Goal: Contribute content: Add original content to the website for others to see

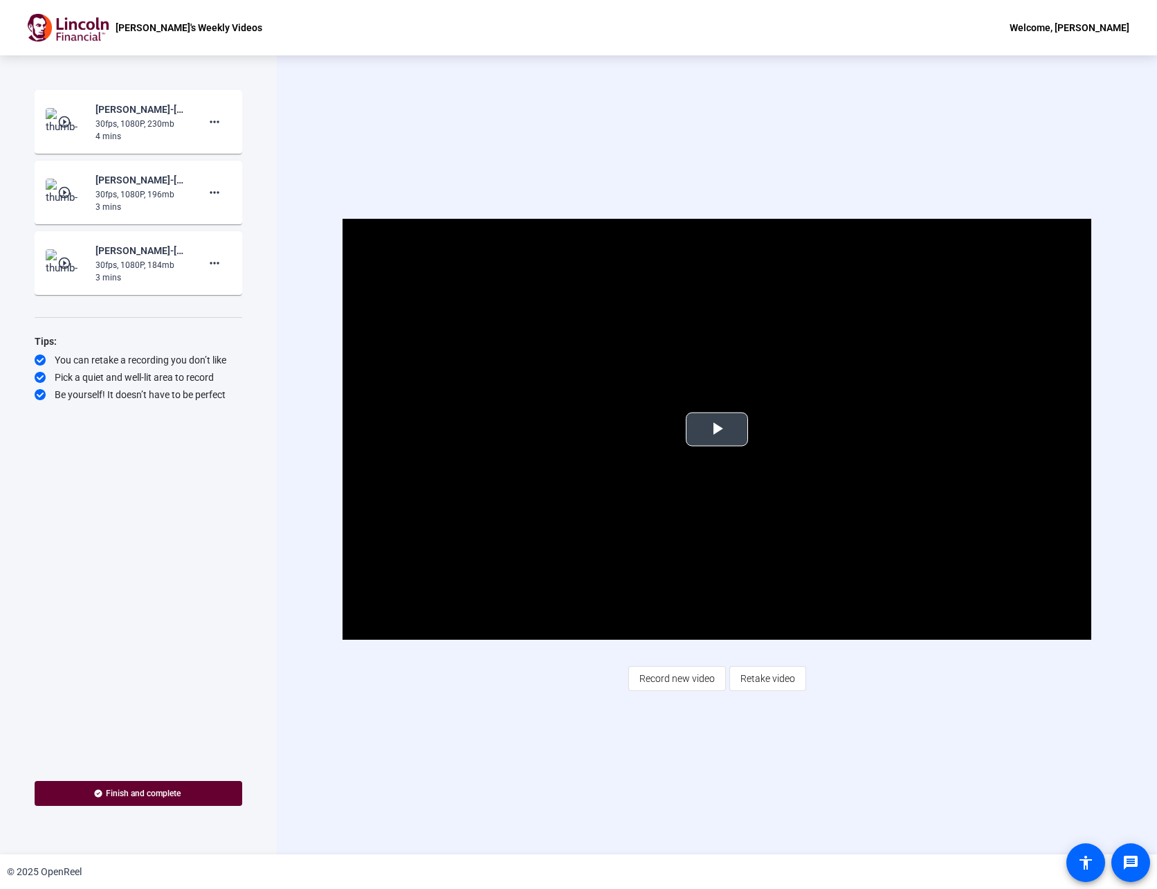
click at [717, 429] on span "Video Player" at bounding box center [717, 429] width 0 height 0
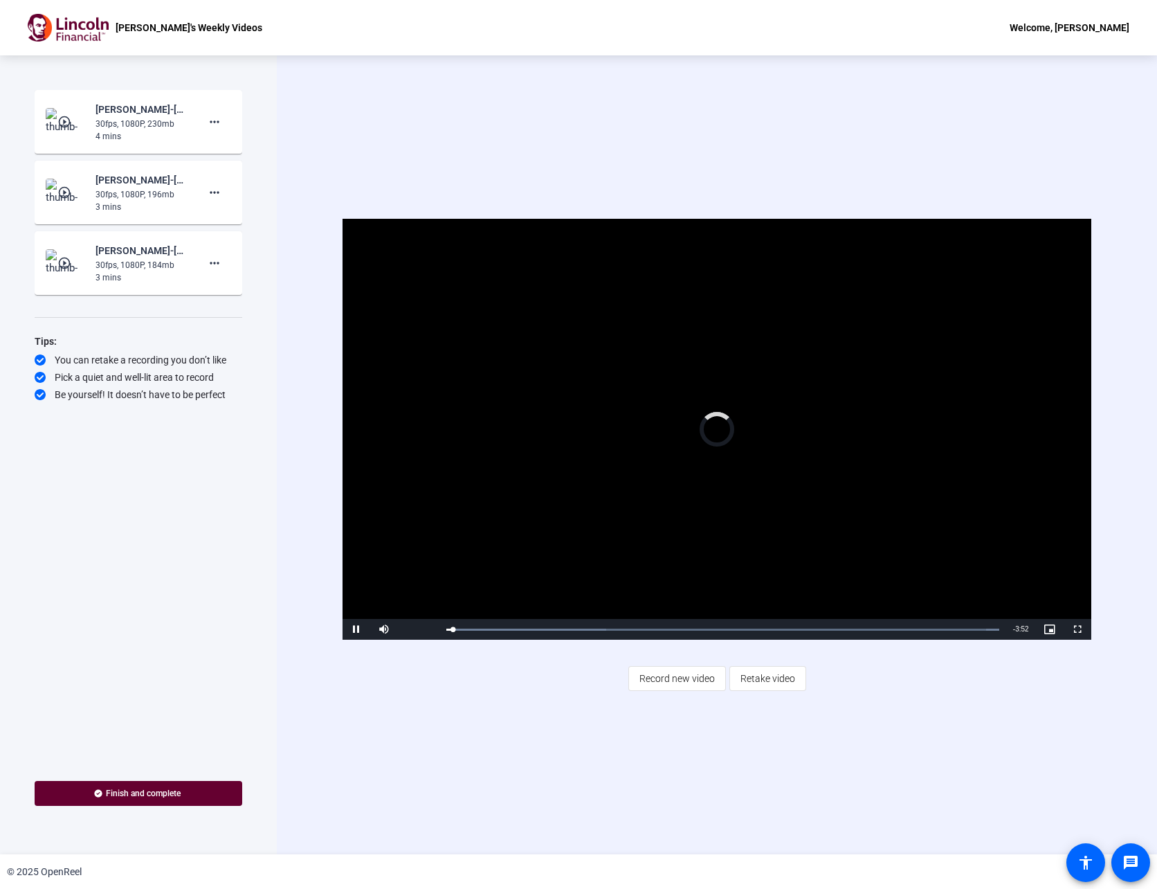
click at [508, 424] on video "Video Player" at bounding box center [717, 429] width 748 height 421
click at [359, 629] on span "Video Player" at bounding box center [357, 629] width 28 height 0
drag, startPoint x: 455, startPoint y: 628, endPoint x: 435, endPoint y: 628, distance: 20.1
click at [435, 628] on div "Play Mute Current Time 0:00 / Duration 3:54 Loaded : 100.00% 0:00 0:00 Stream T…" at bounding box center [717, 629] width 748 height 21
click at [353, 629] on span "Video Player" at bounding box center [357, 629] width 28 height 0
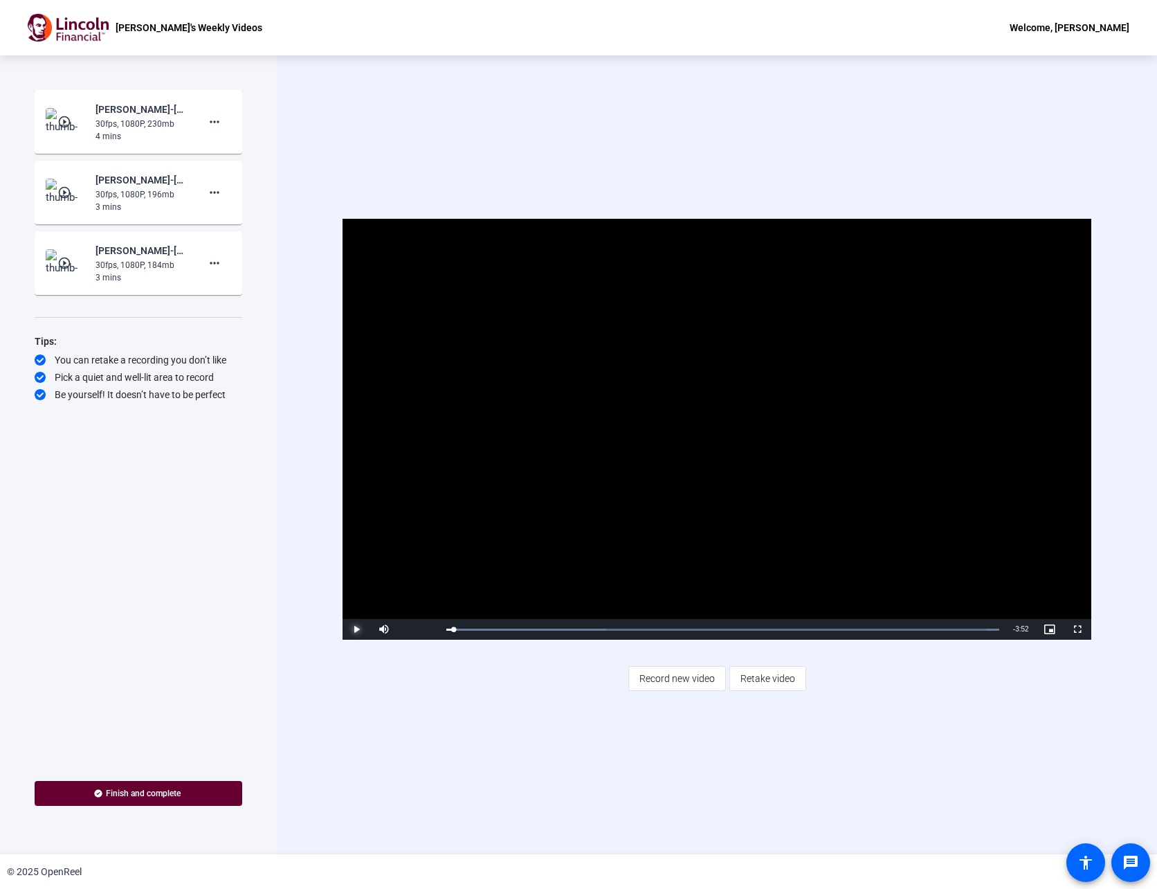
click at [353, 629] on span "Video Player" at bounding box center [357, 629] width 28 height 0
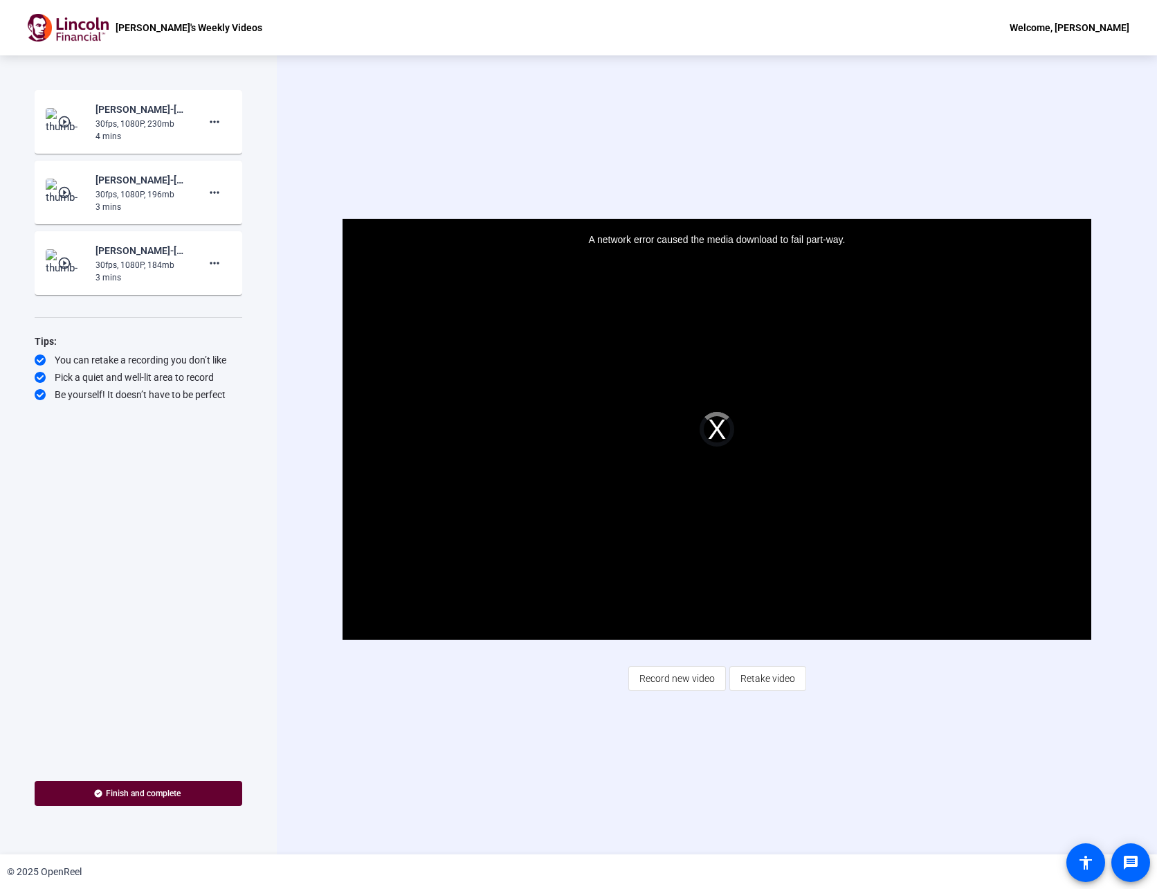
click at [719, 430] on div "A network error caused the media download to fail part-way." at bounding box center [717, 429] width 748 height 421
click at [149, 493] on div "Start Recording play_circle_outline [PERSON_NAME]-[PERSON_NAME]-s Weekly Videos…" at bounding box center [139, 422] width 208 height 665
click at [111, 200] on div "30fps, 1080P, 196mb" at bounding box center [142, 194] width 93 height 12
click at [123, 174] on div "[PERSON_NAME]-[PERSON_NAME]-s Weekly Videos-[PERSON_NAME]-s Weekly Videos-17592…" at bounding box center [142, 180] width 93 height 17
click at [122, 192] on div "30fps, 1080P, 196mb" at bounding box center [142, 194] width 93 height 12
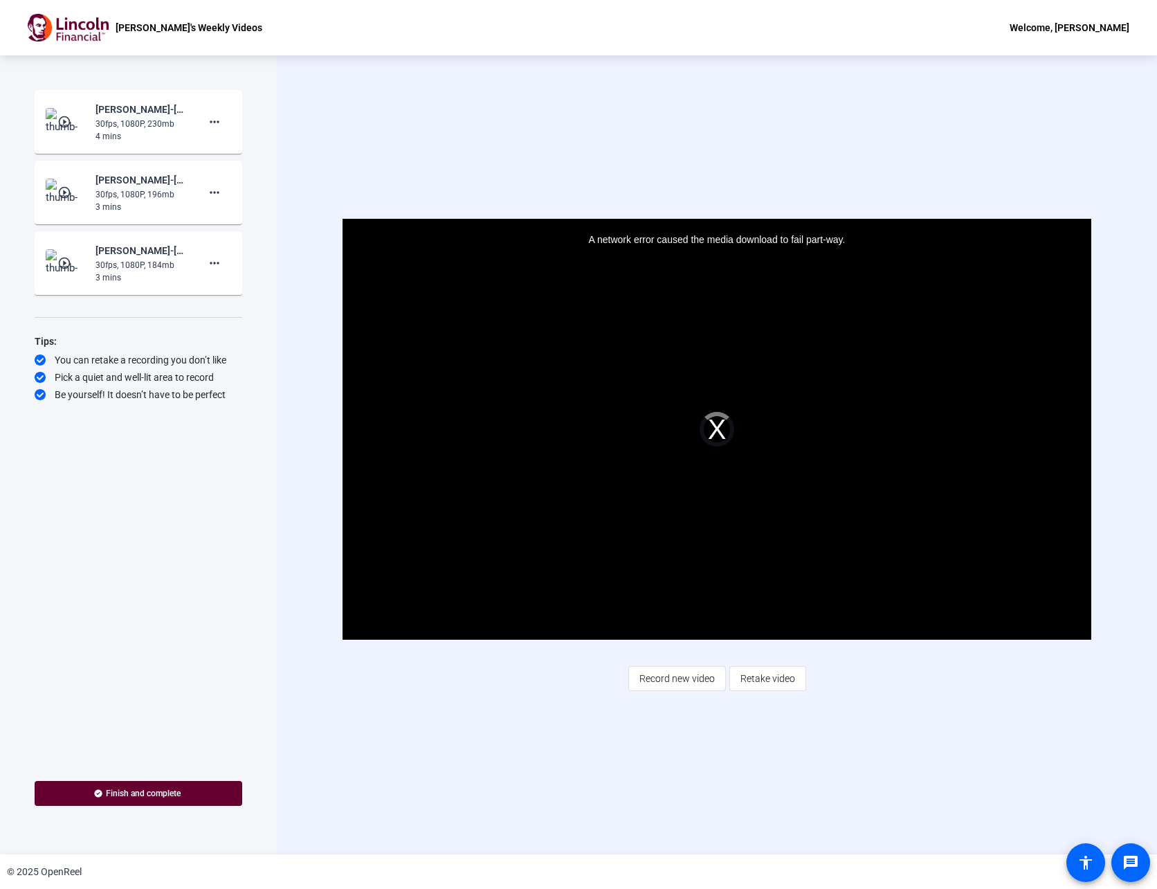
click at [122, 192] on div "30fps, 1080P, 196mb" at bounding box center [142, 194] width 93 height 12
drag, startPoint x: 122, startPoint y: 192, endPoint x: 420, endPoint y: 72, distance: 321.7
click at [420, 72] on div "Video Player is loading. Play Video Play Mute 34% Current Time 0:02 / Duration …" at bounding box center [717, 454] width 880 height 799
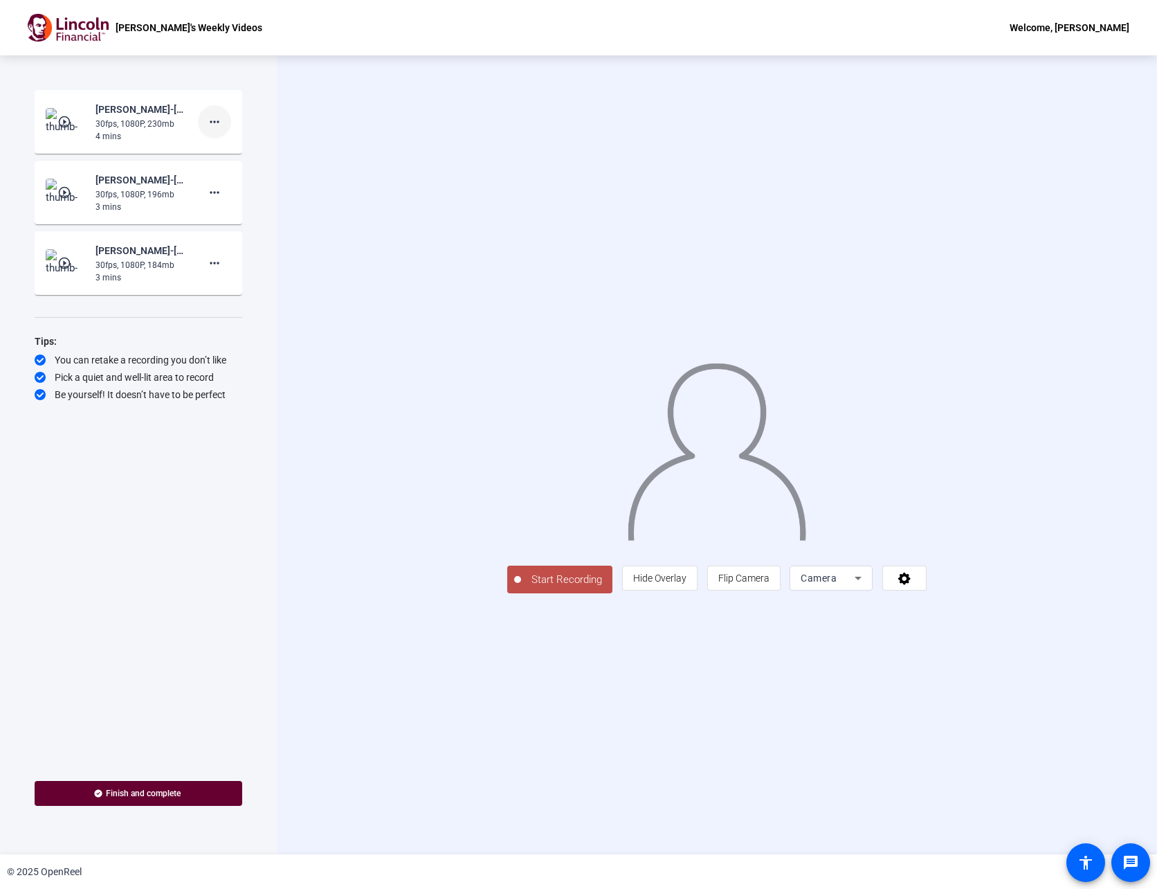
click at [221, 122] on mat-icon "more_horiz" at bounding box center [214, 122] width 17 height 17
click at [221, 122] on div at bounding box center [578, 444] width 1157 height 889
click at [83, 123] on img at bounding box center [66, 122] width 41 height 28
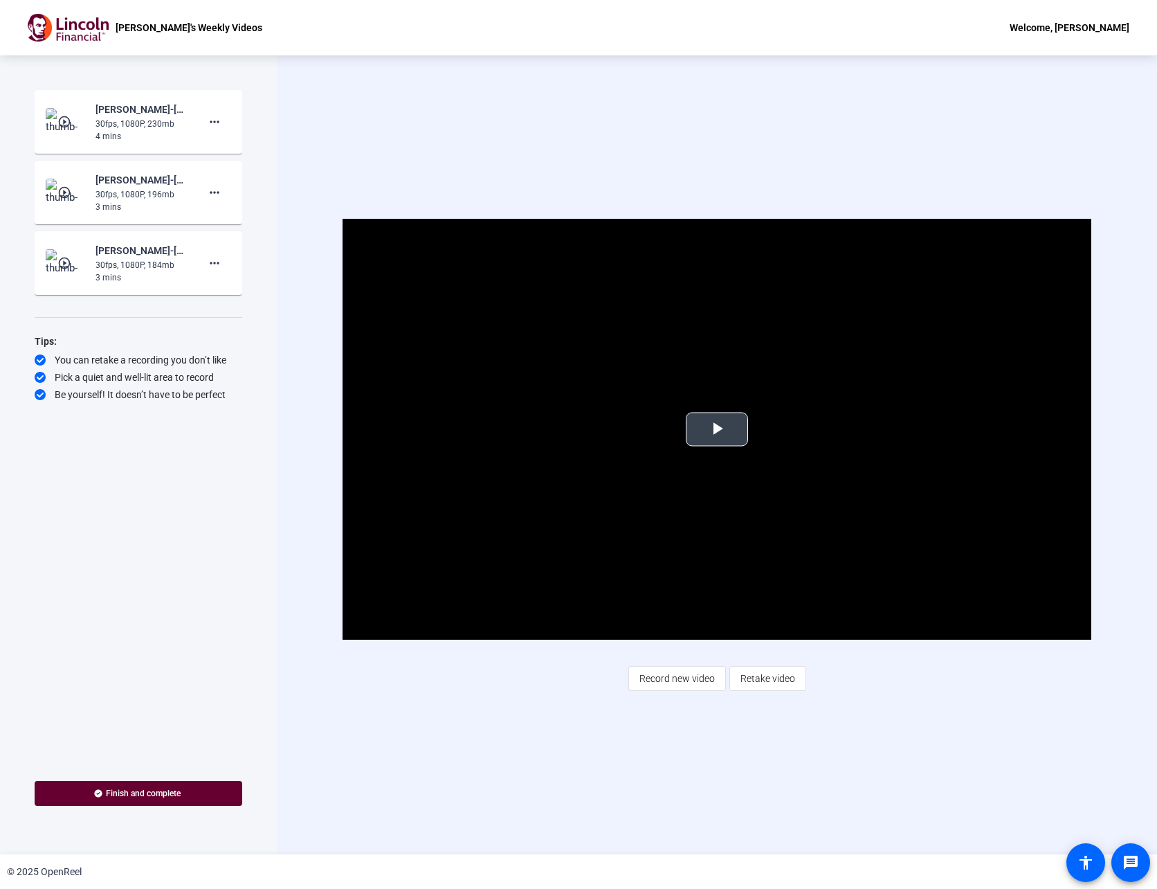
click at [717, 429] on span "Video Player" at bounding box center [717, 429] width 0 height 0
click at [210, 261] on mat-icon "more_horiz" at bounding box center [214, 263] width 17 height 17
click at [510, 102] on div at bounding box center [578, 444] width 1157 height 889
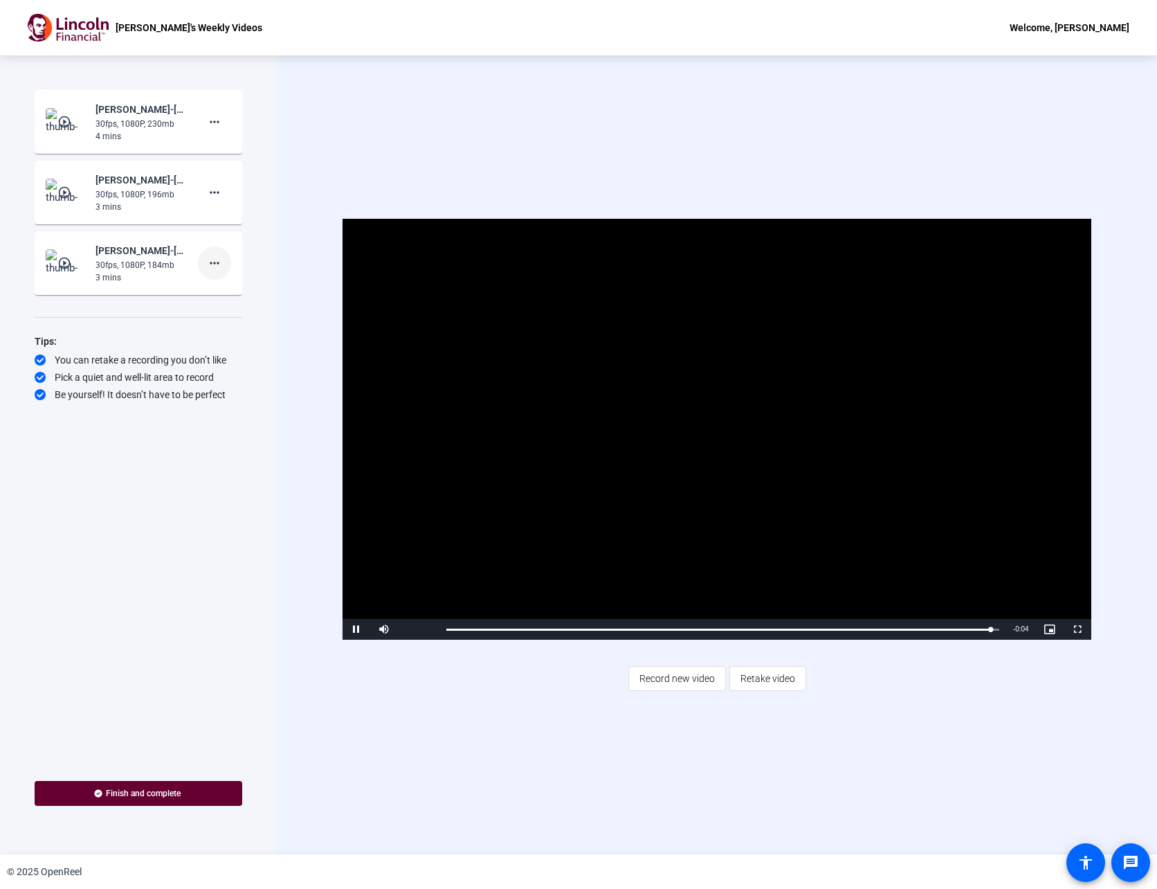
click at [217, 262] on mat-icon "more_horiz" at bounding box center [214, 263] width 17 height 17
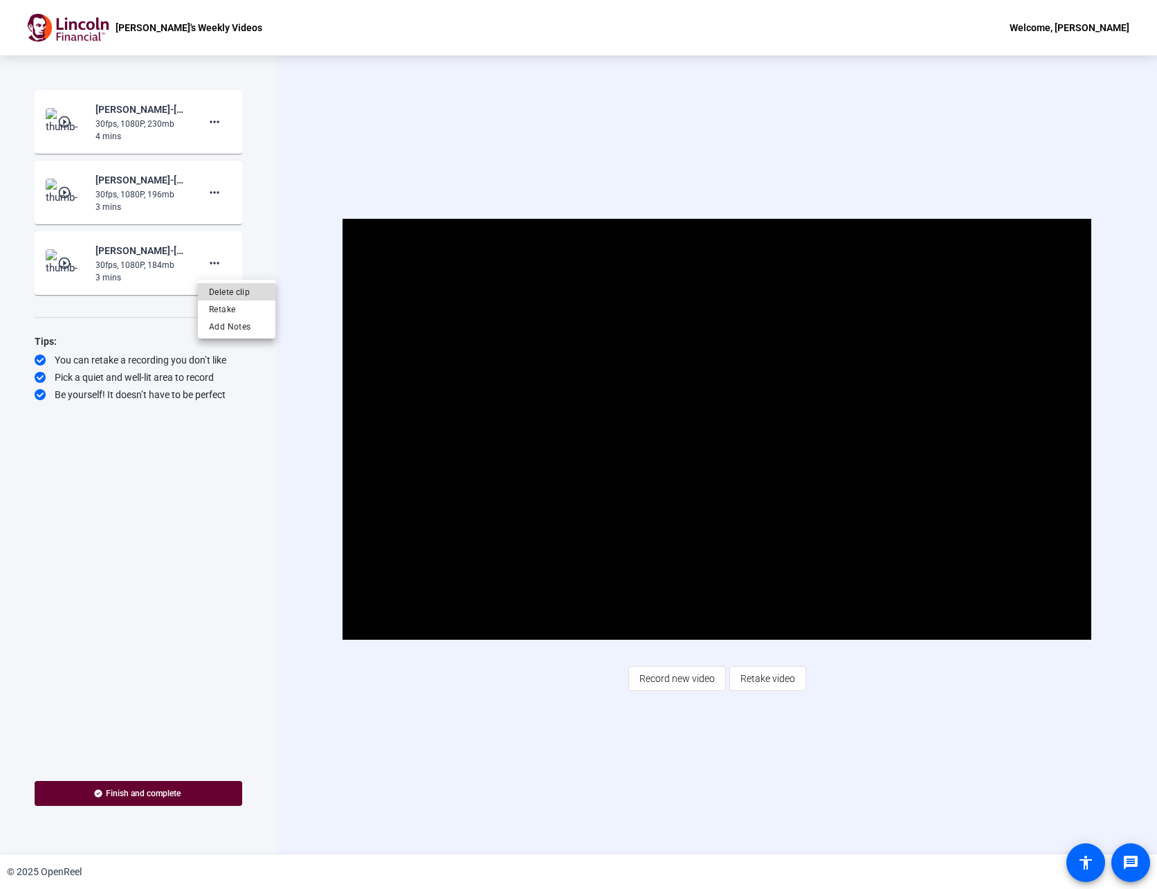
click at [232, 292] on span "Delete clip" at bounding box center [236, 292] width 55 height 17
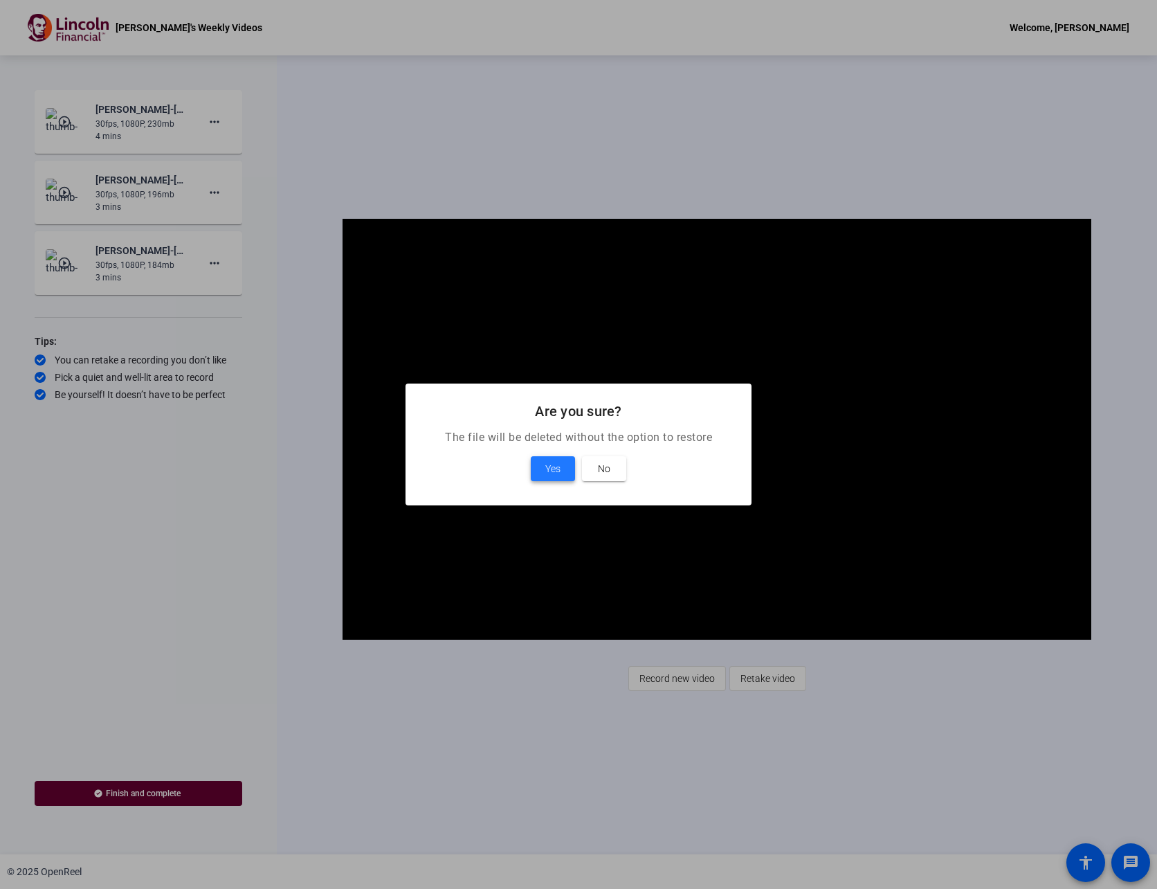
click at [550, 466] on span "Yes" at bounding box center [552, 468] width 15 height 17
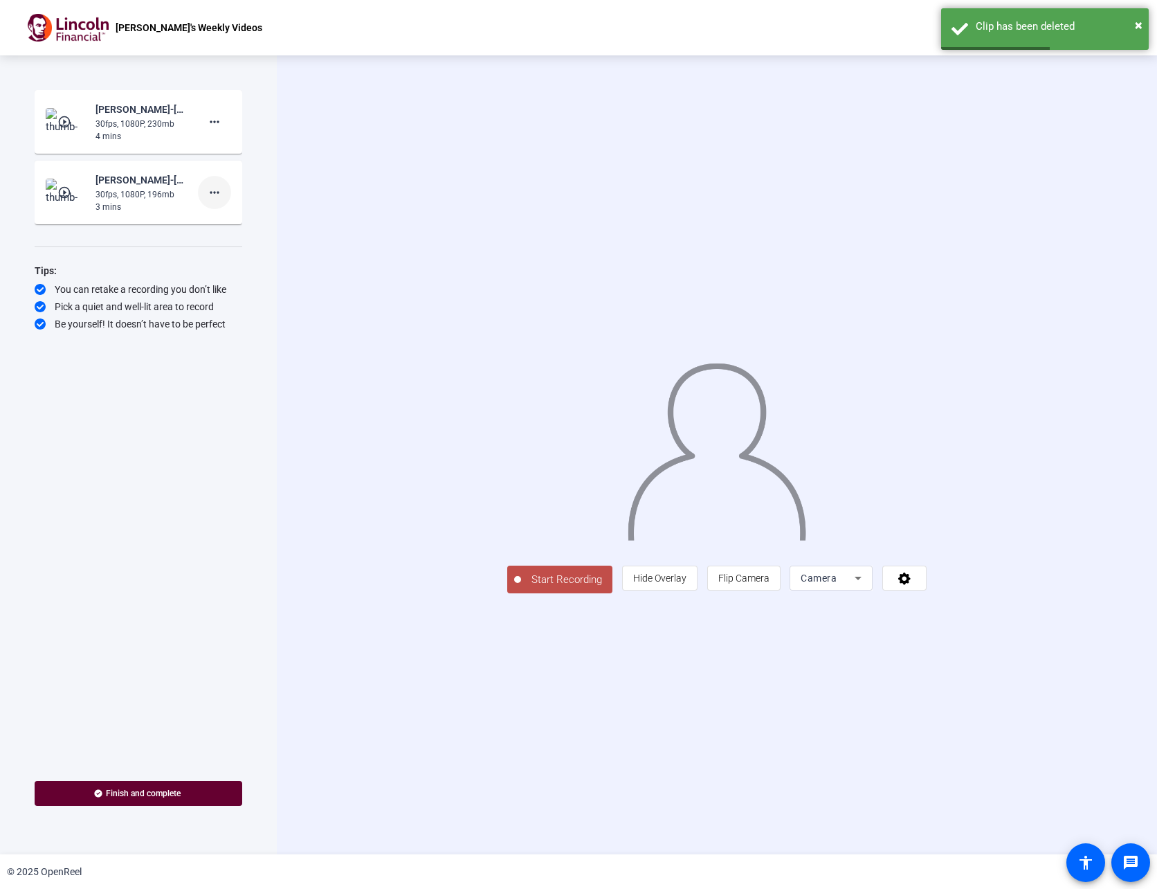
click at [223, 192] on span at bounding box center [214, 192] width 33 height 33
click at [226, 222] on span "Delete clip" at bounding box center [236, 221] width 55 height 17
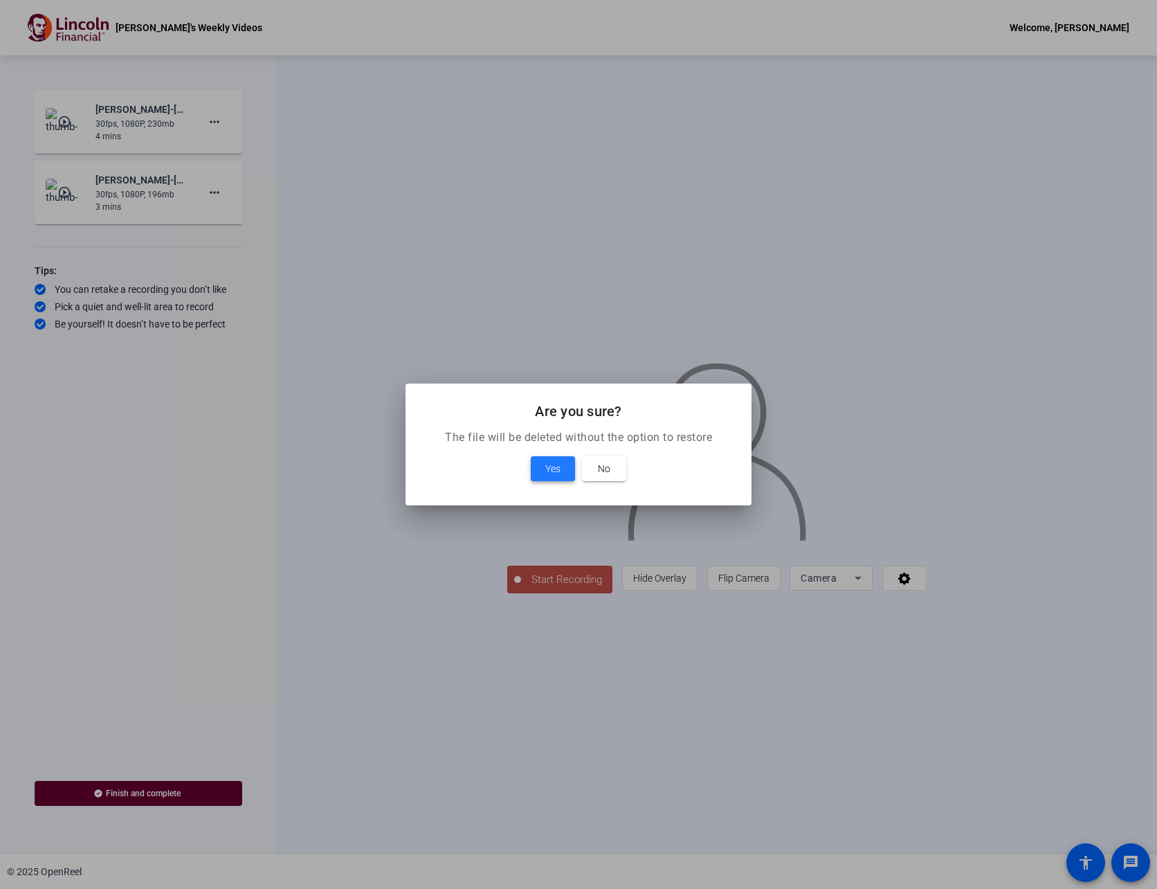
click at [547, 466] on span "Yes" at bounding box center [552, 468] width 15 height 17
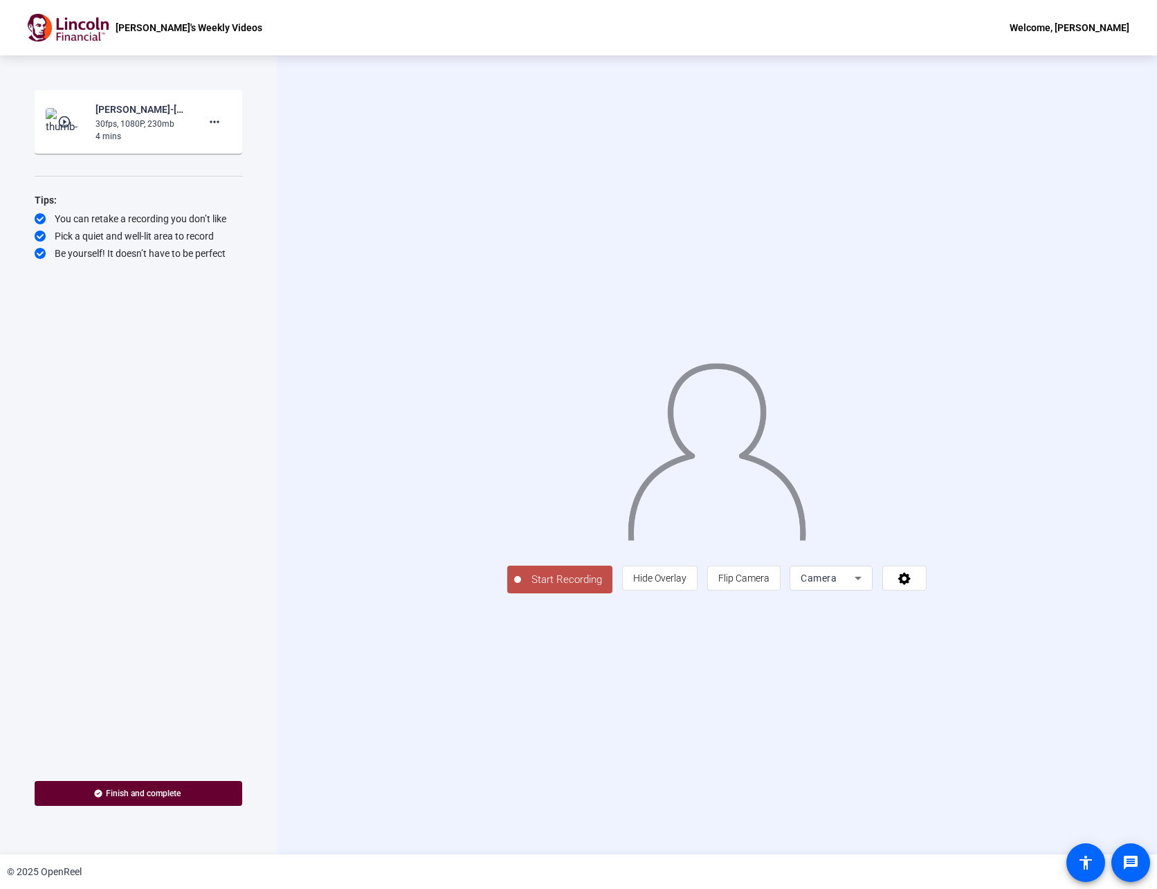
click at [521, 588] on span "Start Recording" at bounding box center [566, 580] width 91 height 16
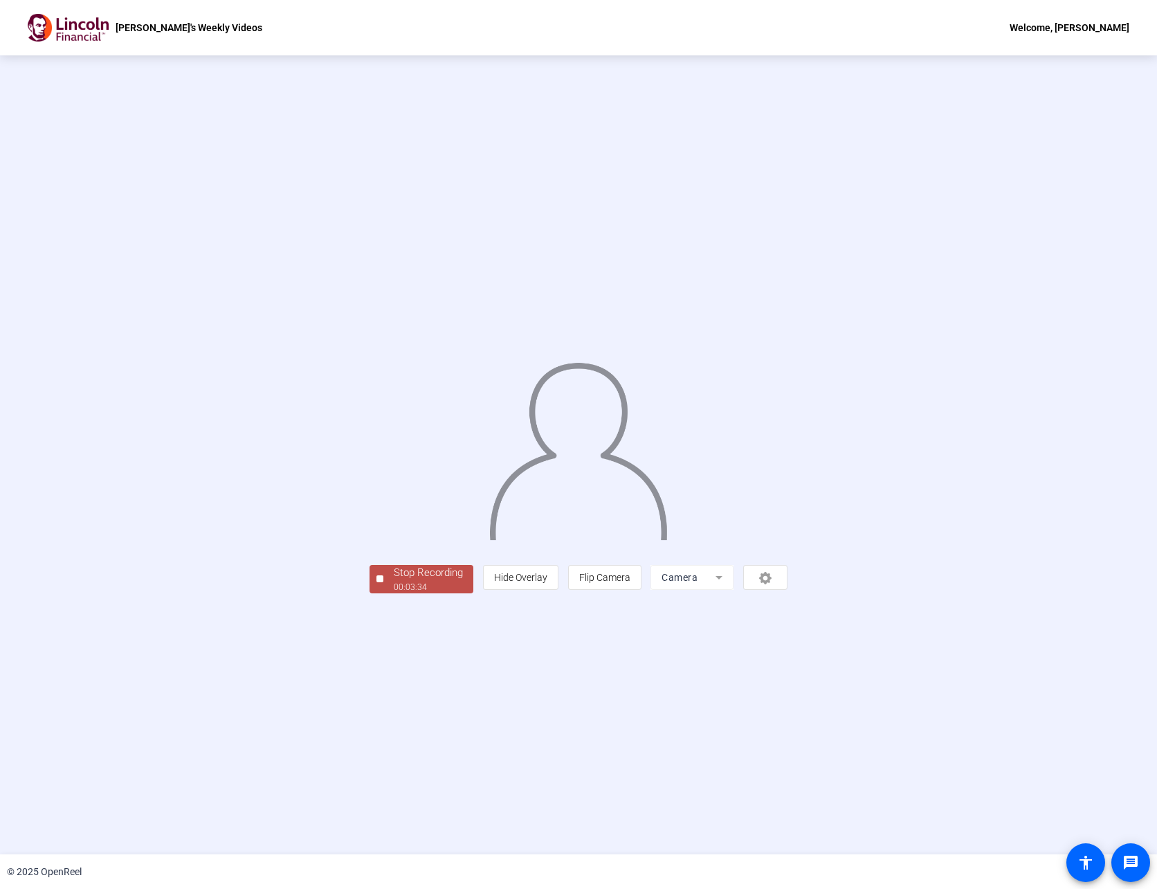
click at [394, 581] on div "Stop Recording" at bounding box center [428, 573] width 69 height 16
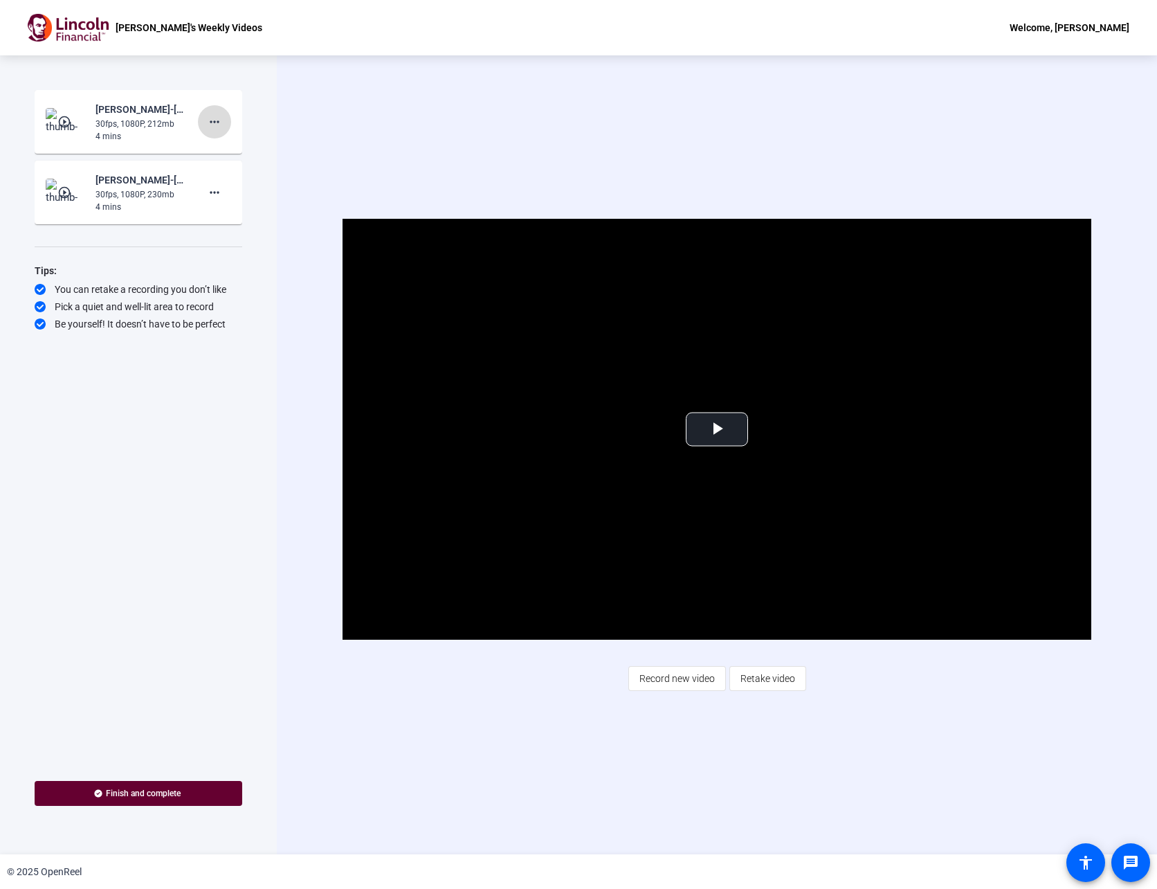
click at [214, 120] on mat-icon "more_horiz" at bounding box center [214, 122] width 17 height 17
click at [225, 149] on span "Delete clip" at bounding box center [236, 151] width 55 height 17
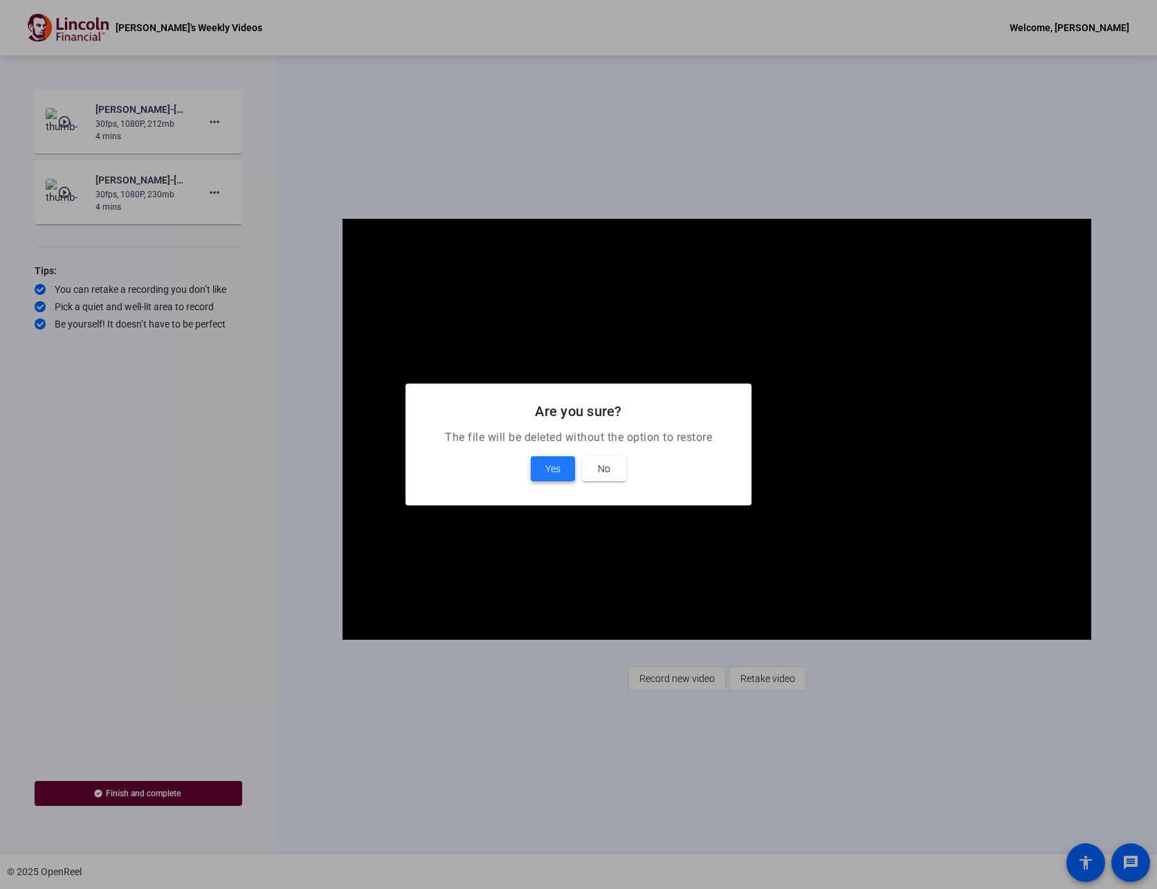
click at [559, 458] on span at bounding box center [553, 468] width 44 height 33
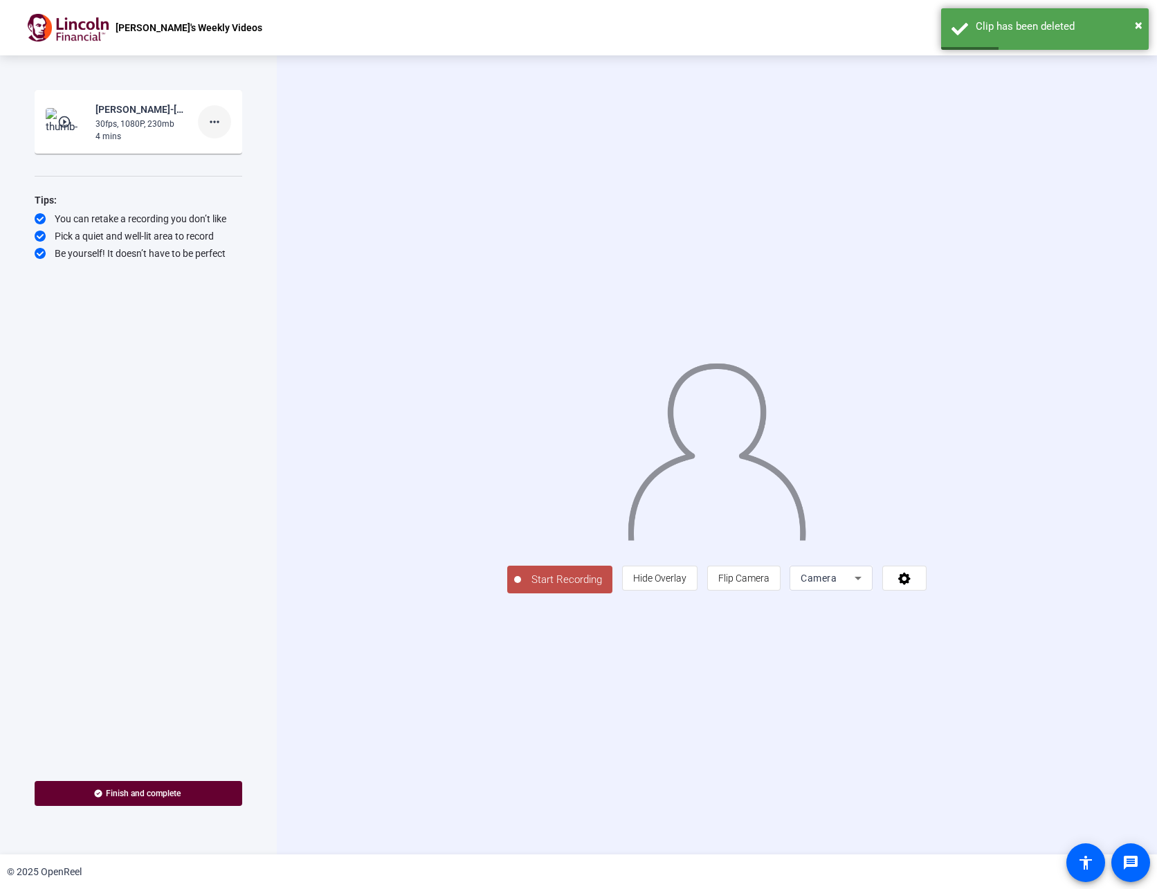
click at [218, 125] on mat-icon "more_horiz" at bounding box center [214, 122] width 17 height 17
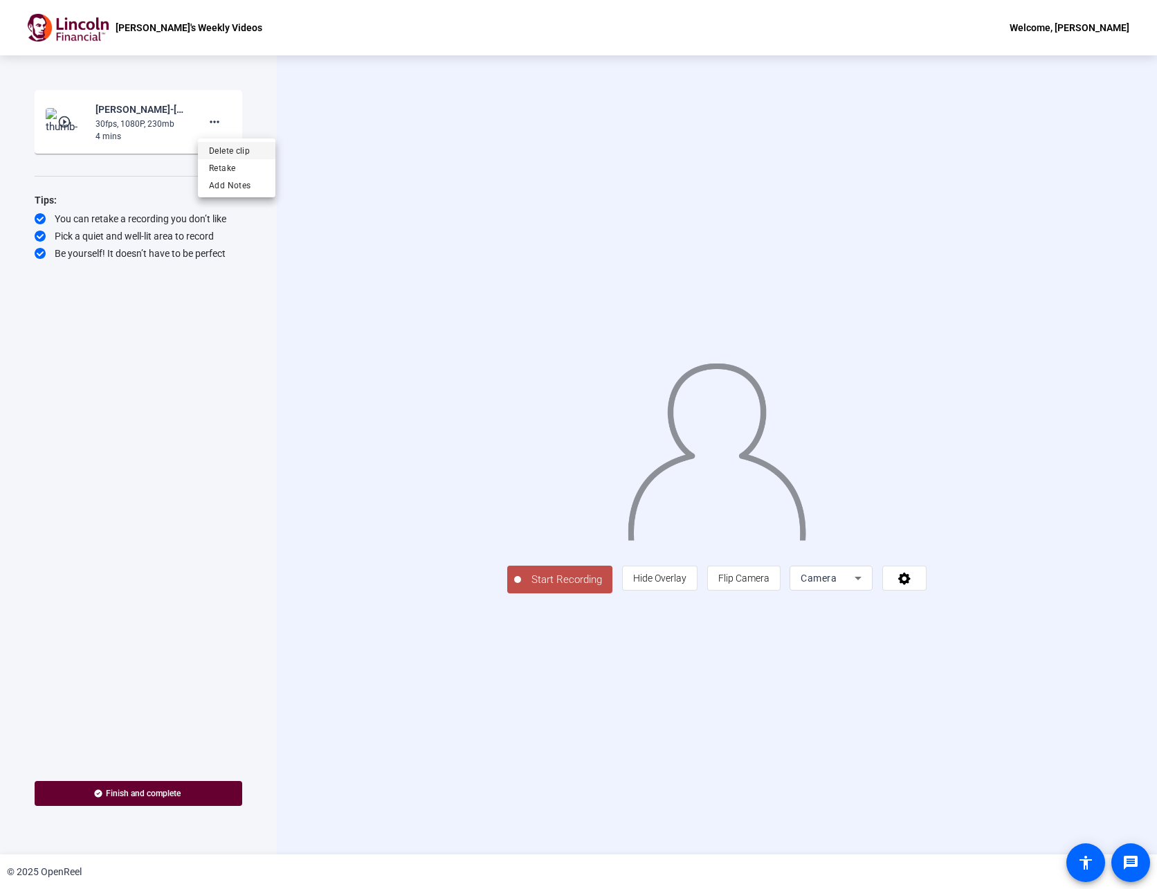
click at [228, 152] on span "Delete clip" at bounding box center [236, 151] width 55 height 17
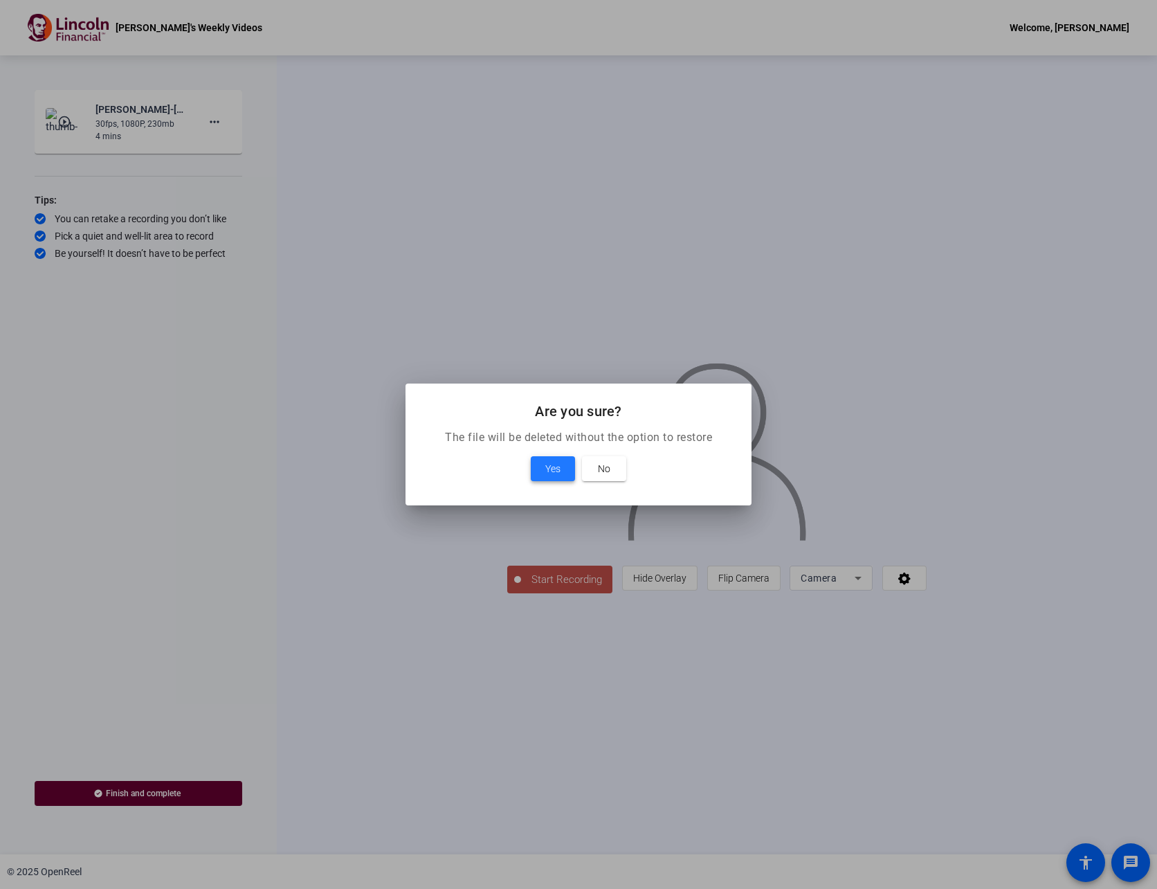
click at [540, 465] on span at bounding box center [553, 468] width 44 height 33
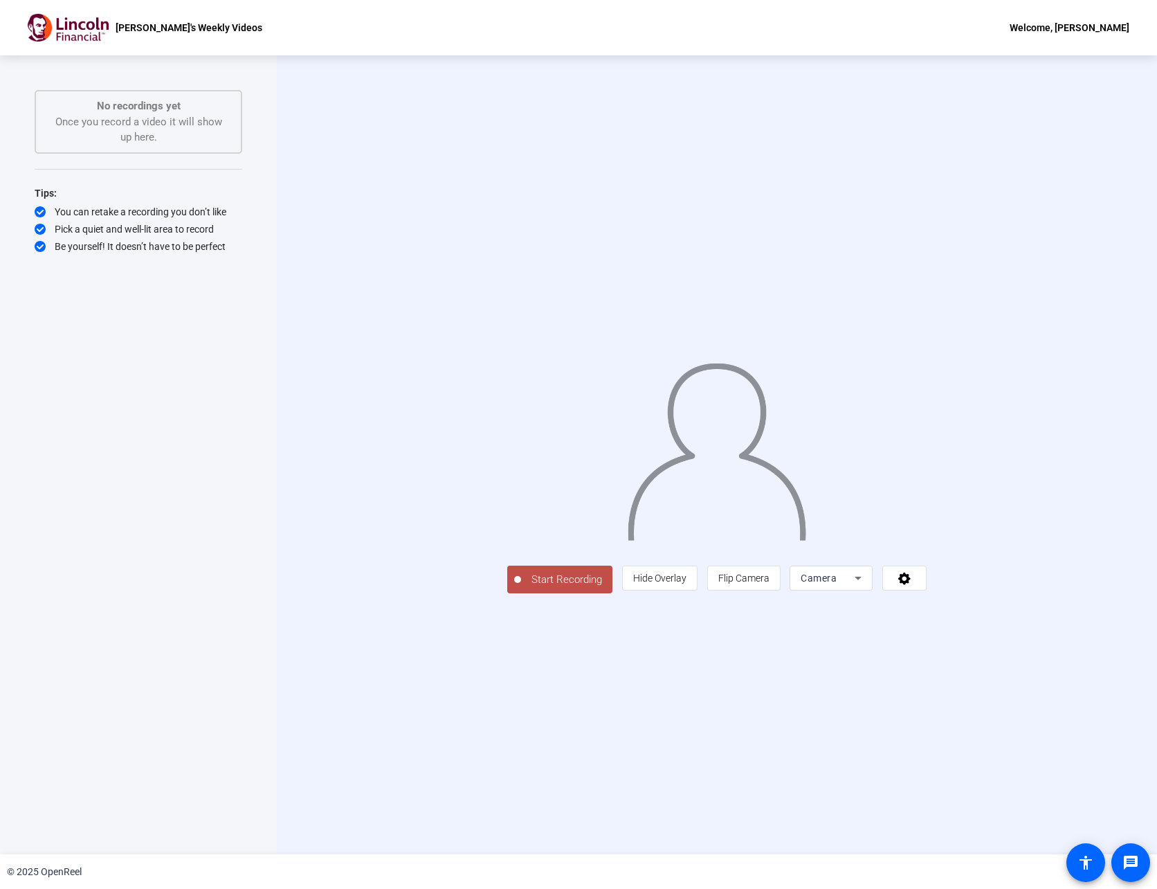
click at [521, 588] on span "Start Recording" at bounding box center [566, 580] width 91 height 16
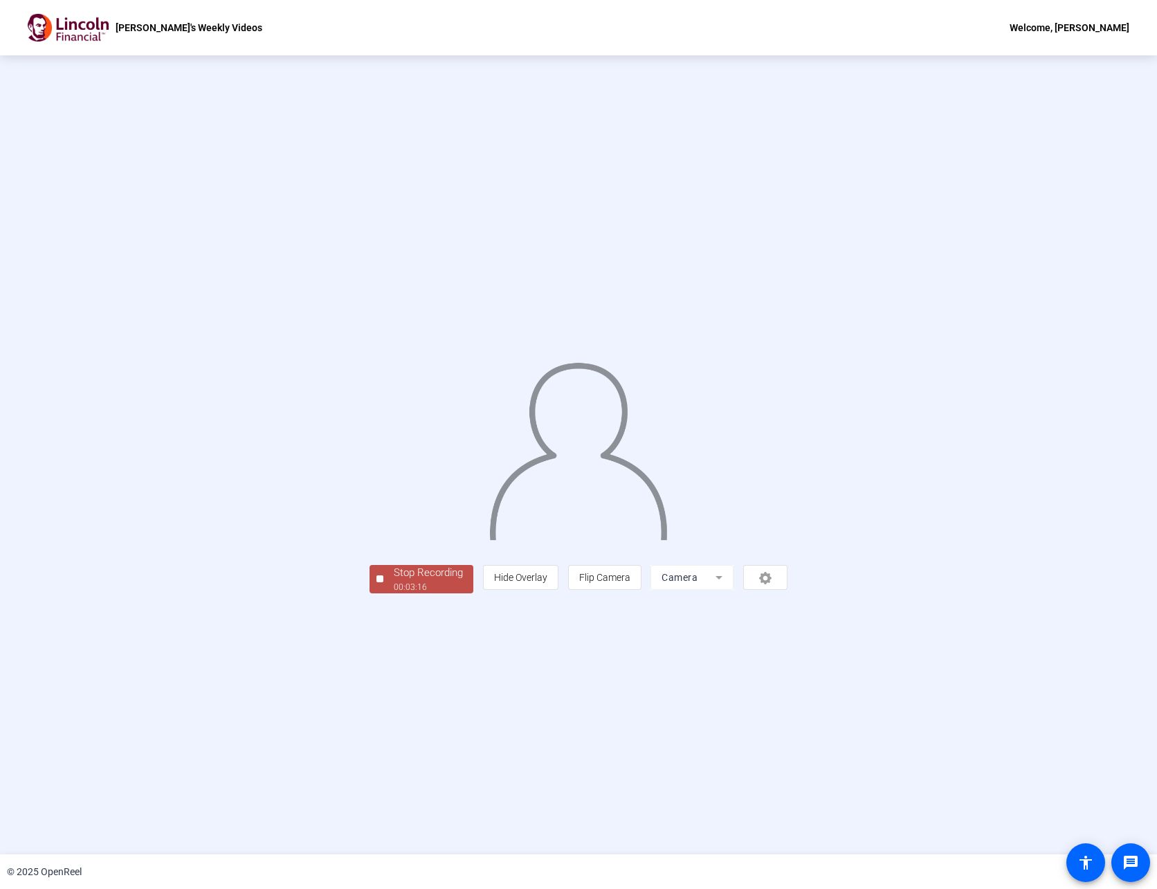
click at [394, 593] on div "00:03:16" at bounding box center [428, 587] width 69 height 12
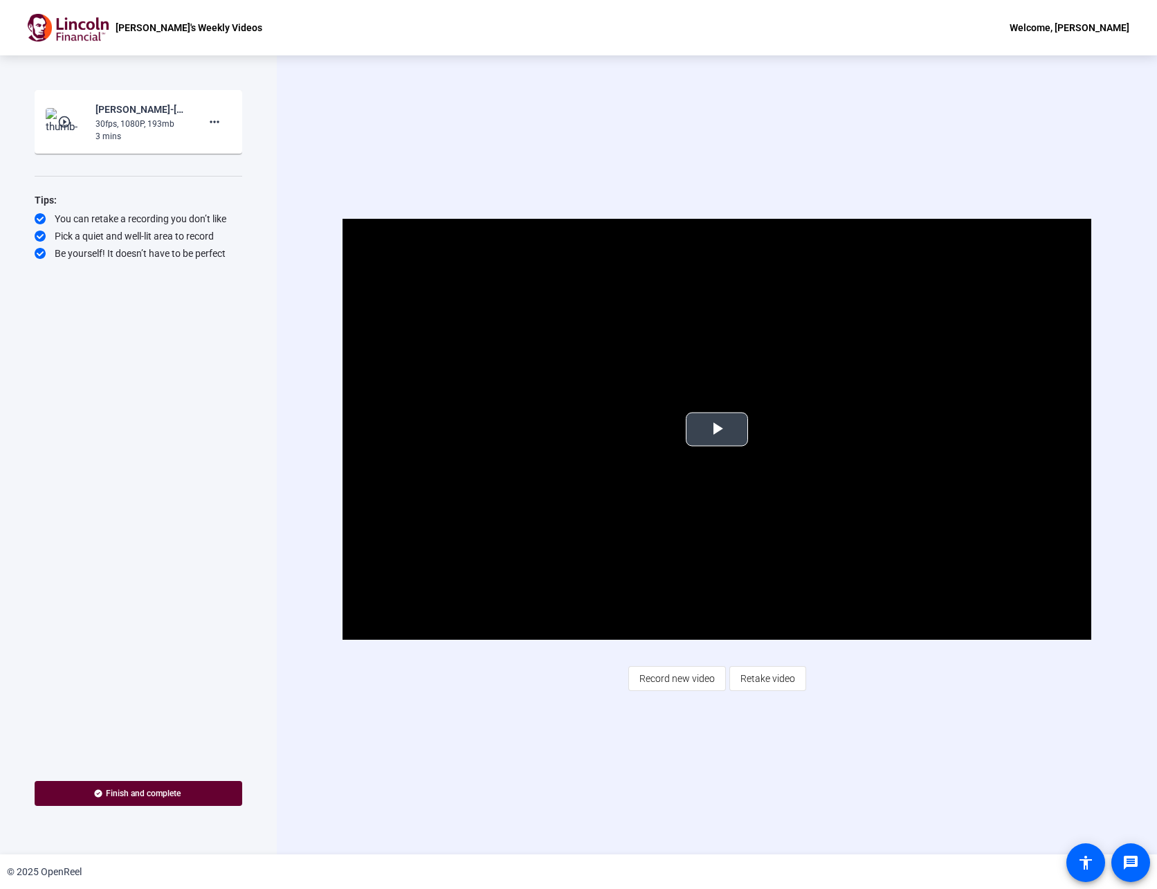
click at [717, 429] on span "Video Player" at bounding box center [717, 429] width 0 height 0
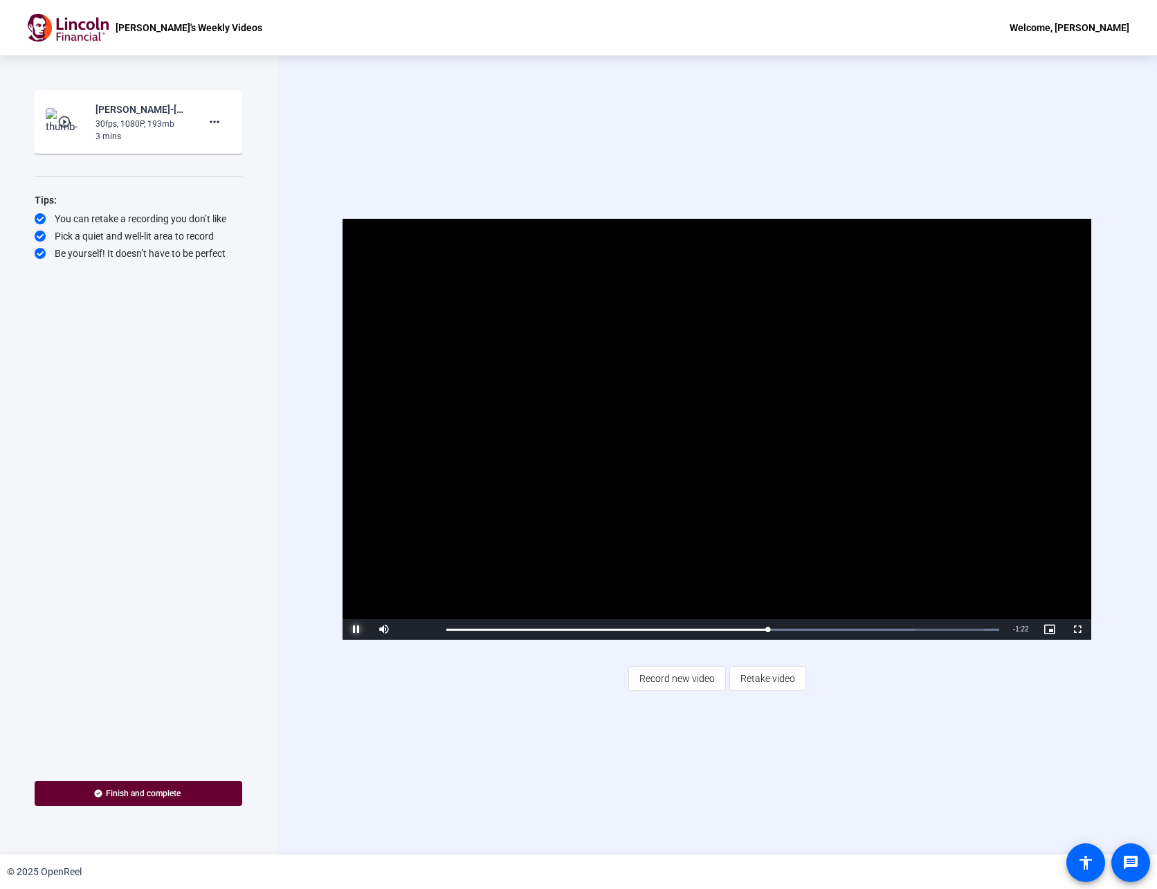
click at [361, 629] on span "Video Player" at bounding box center [357, 629] width 28 height 0
